Goal: Task Accomplishment & Management: Complete application form

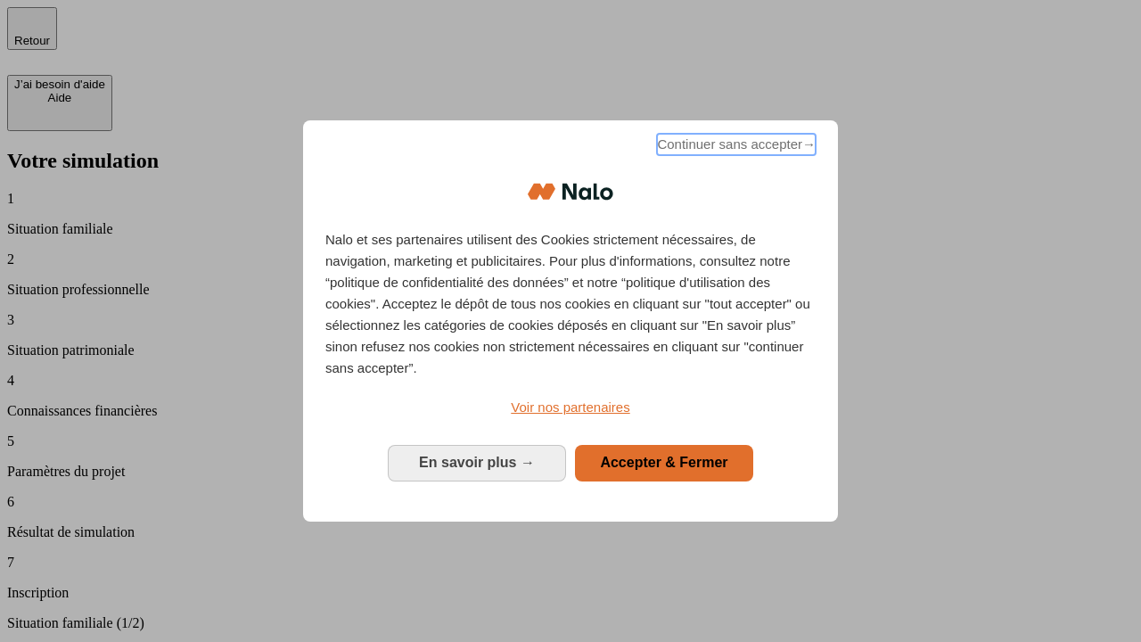
click at [735, 147] on span "Continuer sans accepter →" at bounding box center [736, 144] width 159 height 21
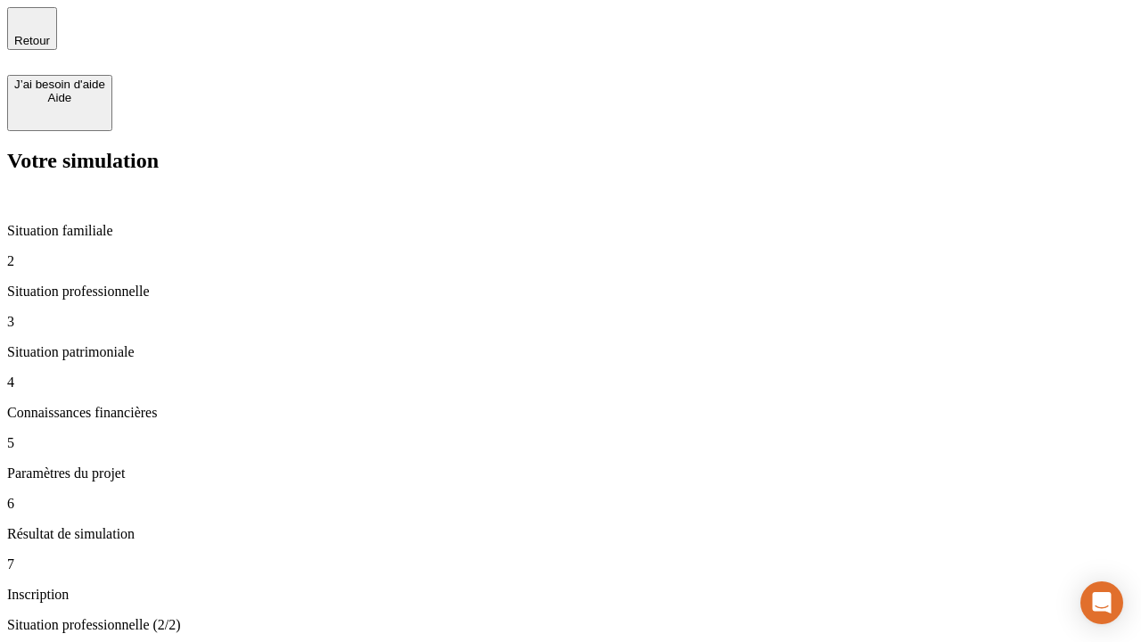
type input "30 000"
type input "0"
type input "1 000"
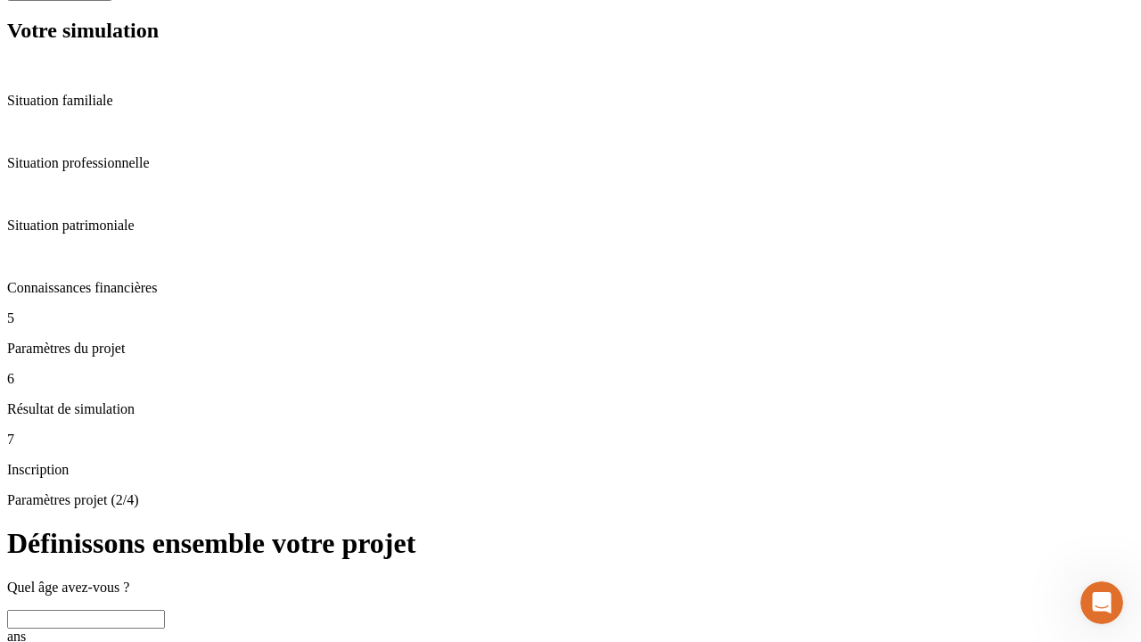
scroll to position [18, 0]
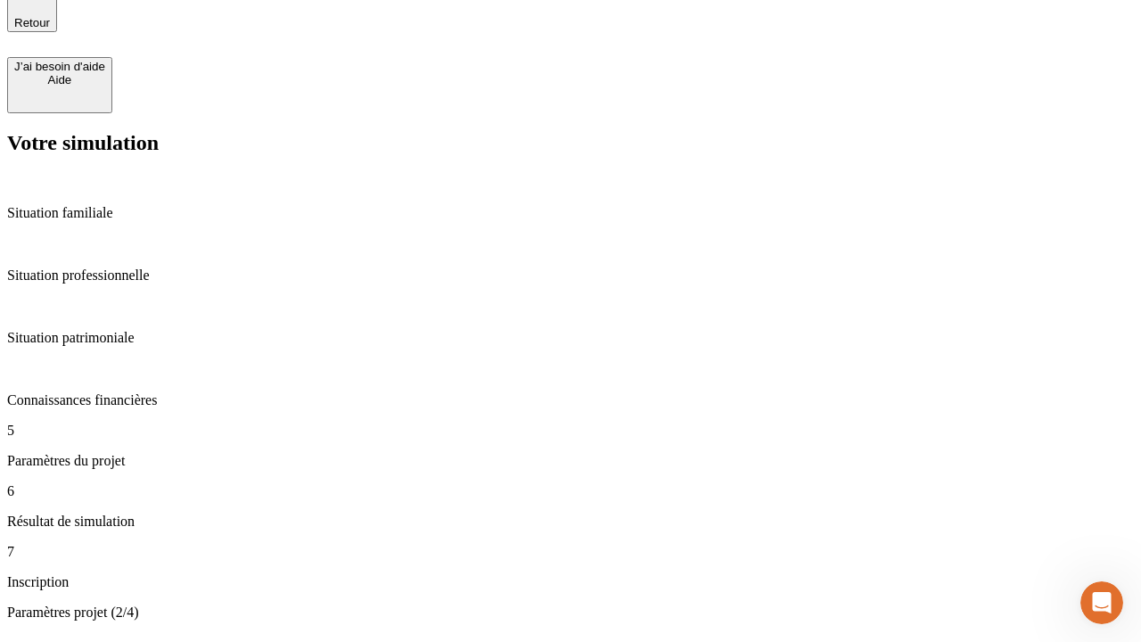
type input "40"
type input "64"
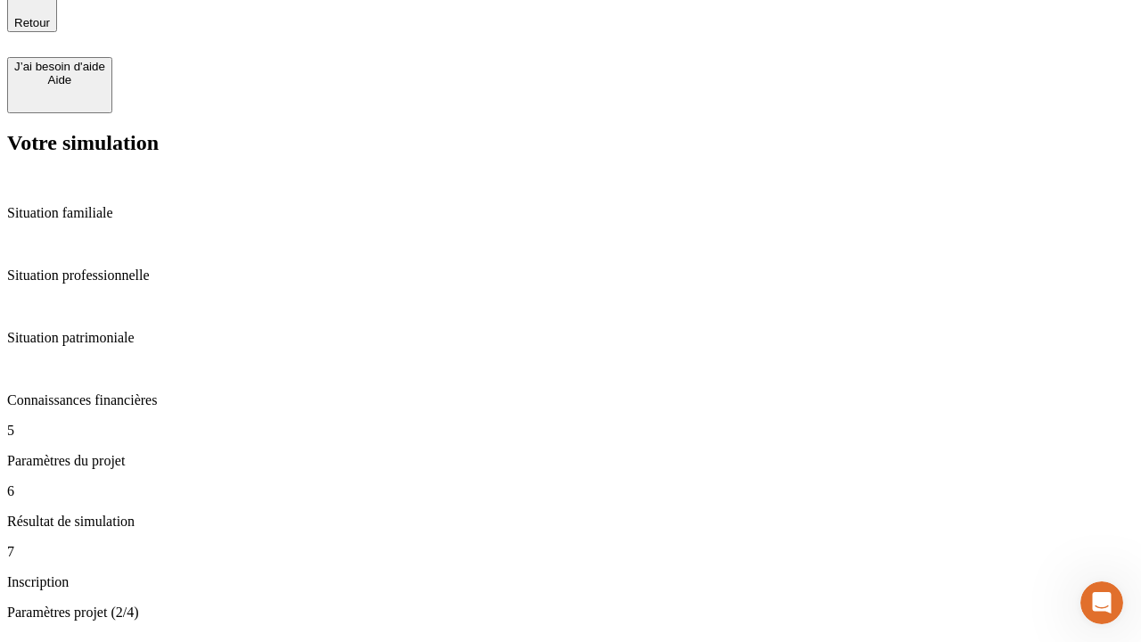
type input "200 000"
type input "640"
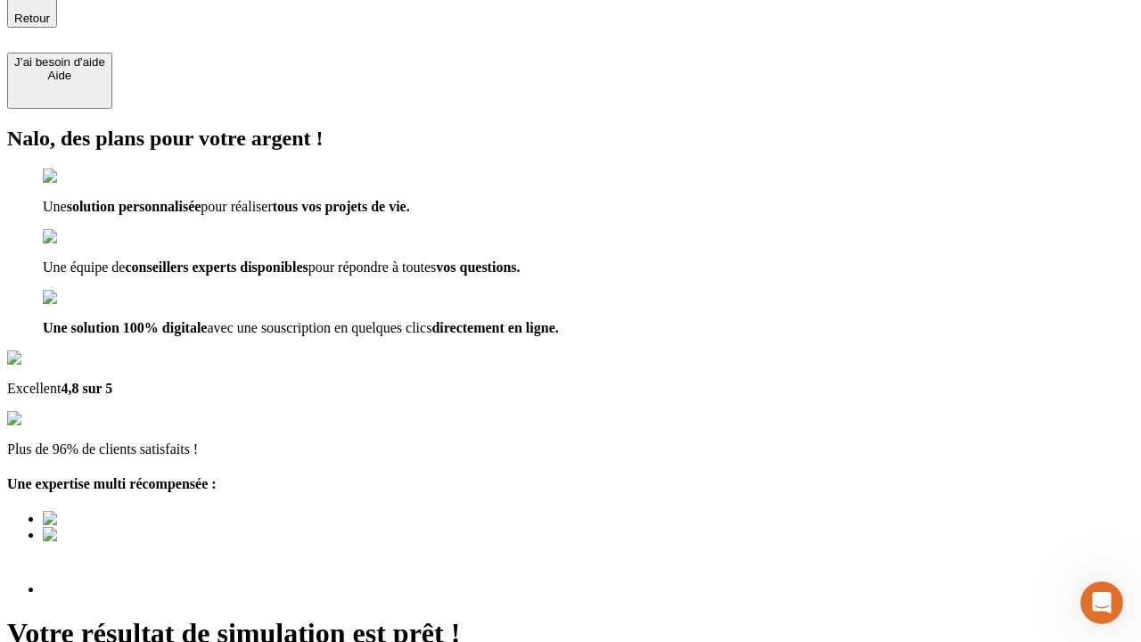
scroll to position [168, 0]
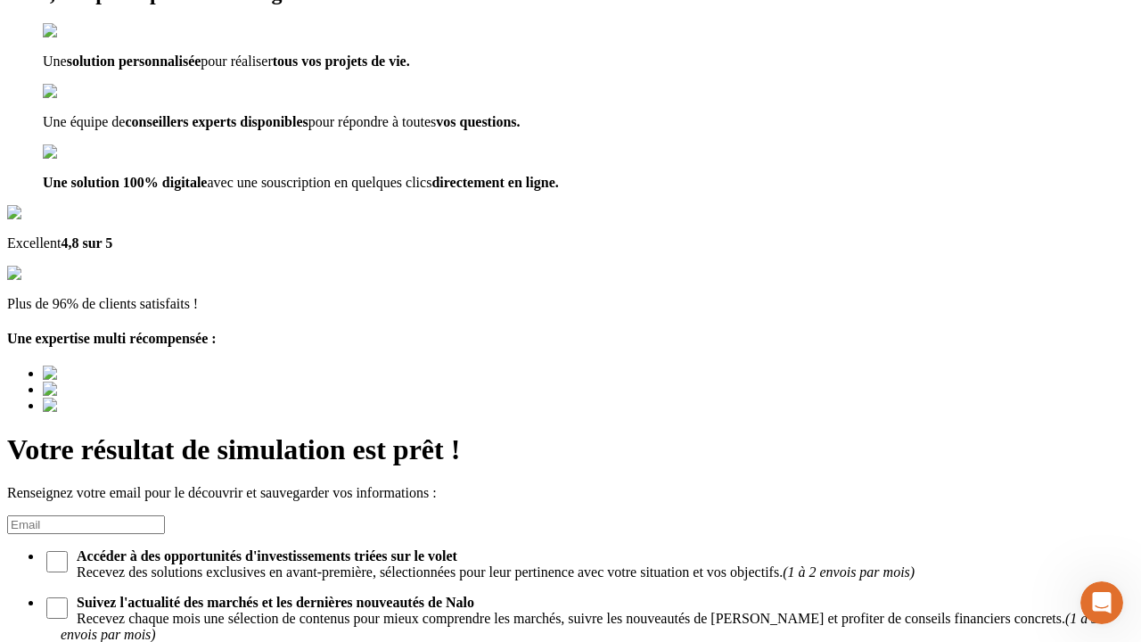
type input "[EMAIL_ADDRESS][DOMAIN_NAME]"
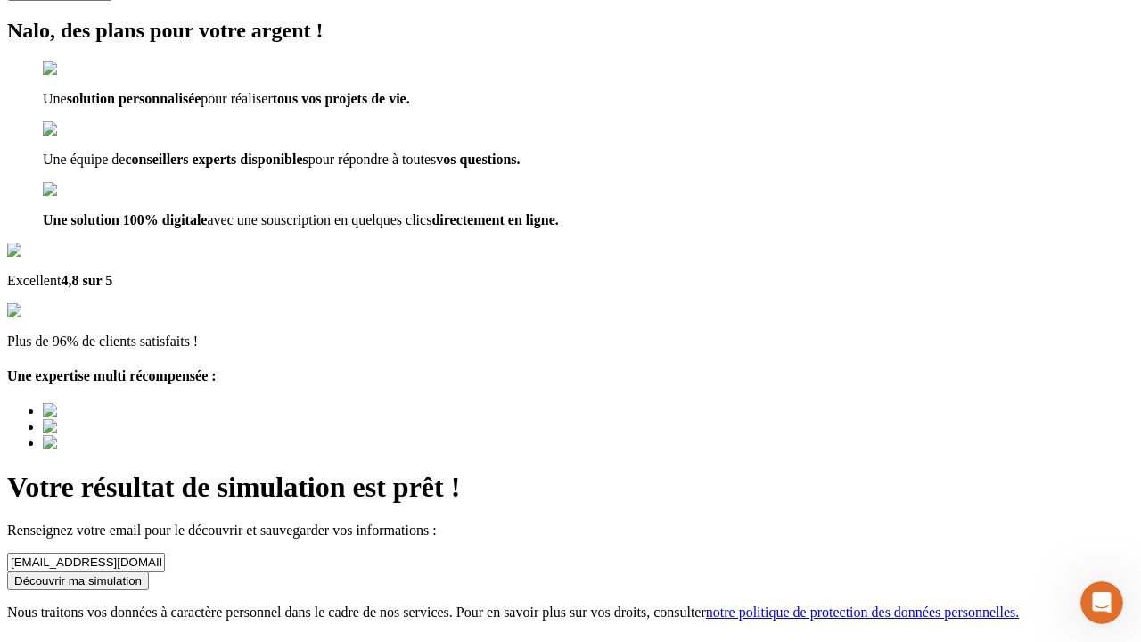
scroll to position [22, 0]
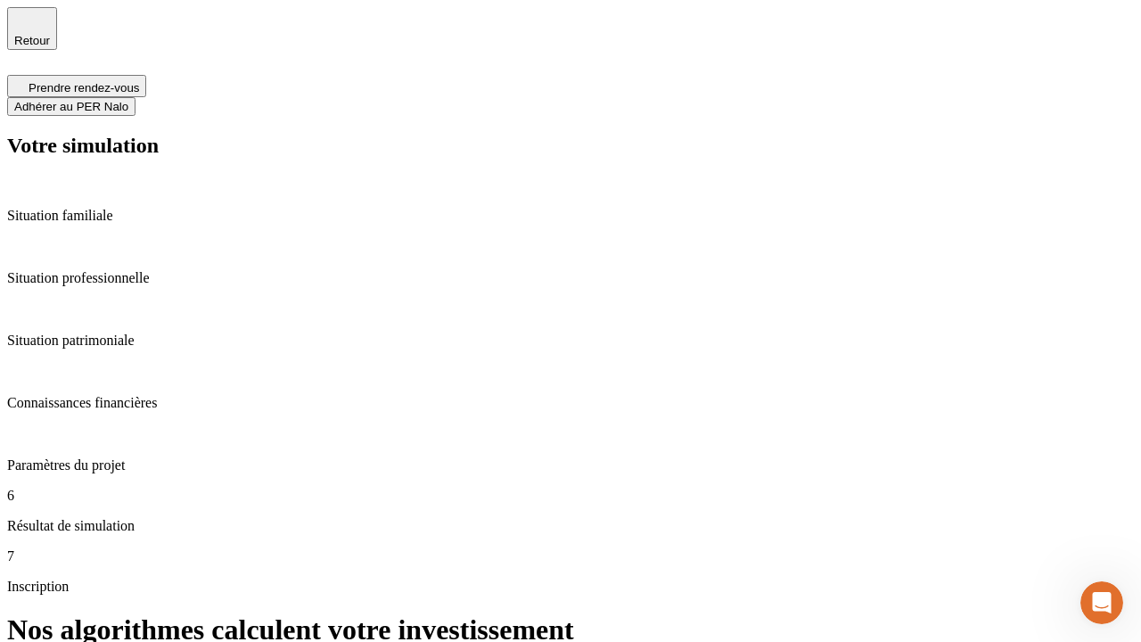
click at [128, 100] on span "Adhérer au PER Nalo" at bounding box center [71, 106] width 114 height 13
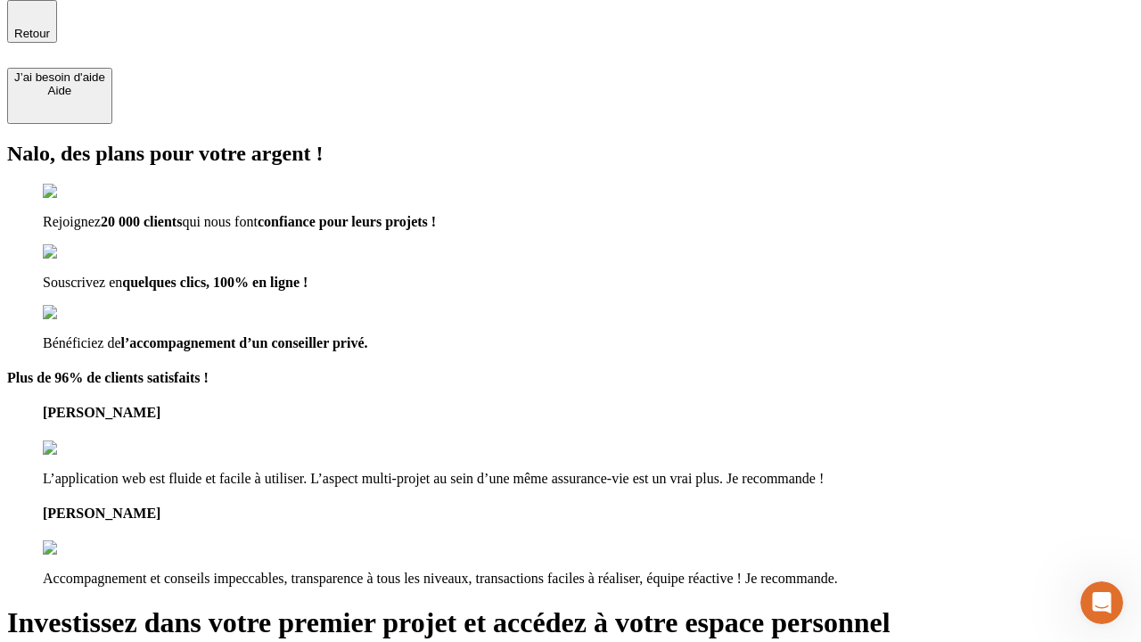
scroll to position [5, 0]
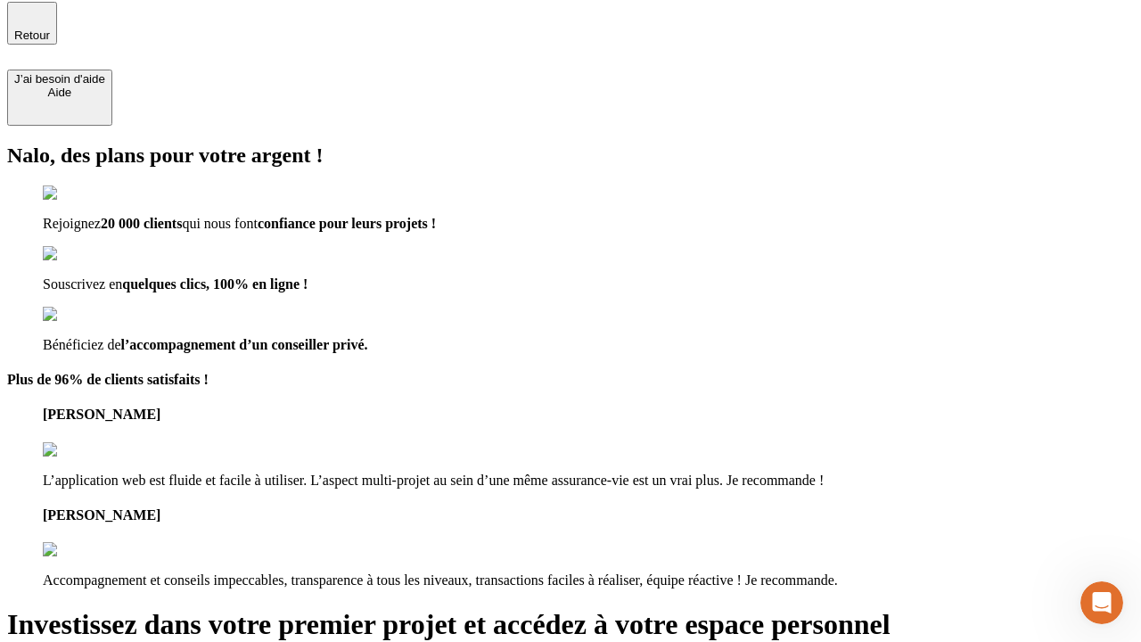
type input "abc"
